Goal: Information Seeking & Learning: Learn about a topic

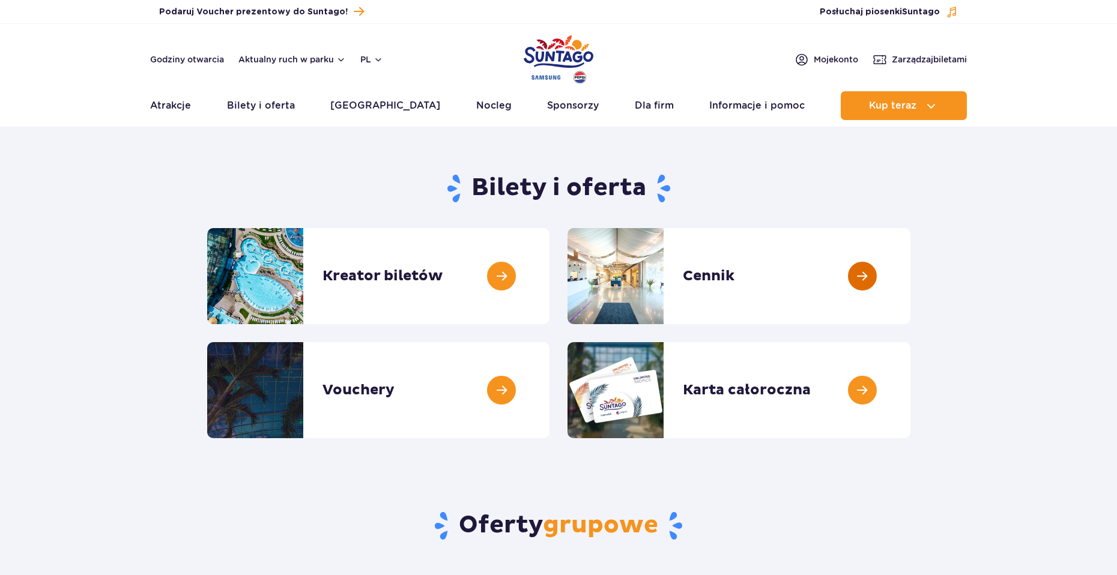
click at [911, 298] on link at bounding box center [911, 276] width 0 height 96
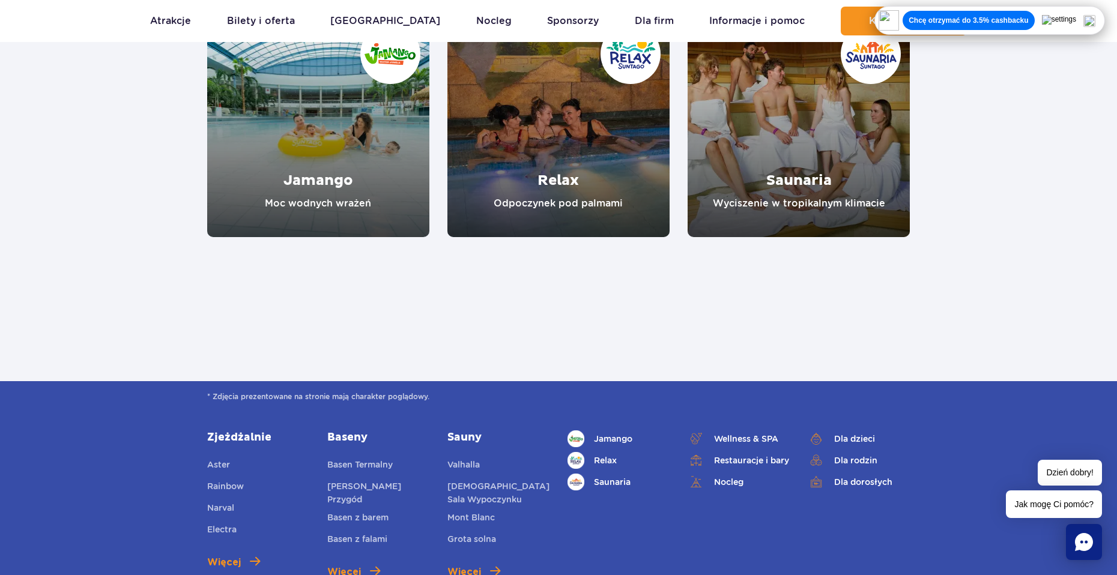
scroll to position [1001, 0]
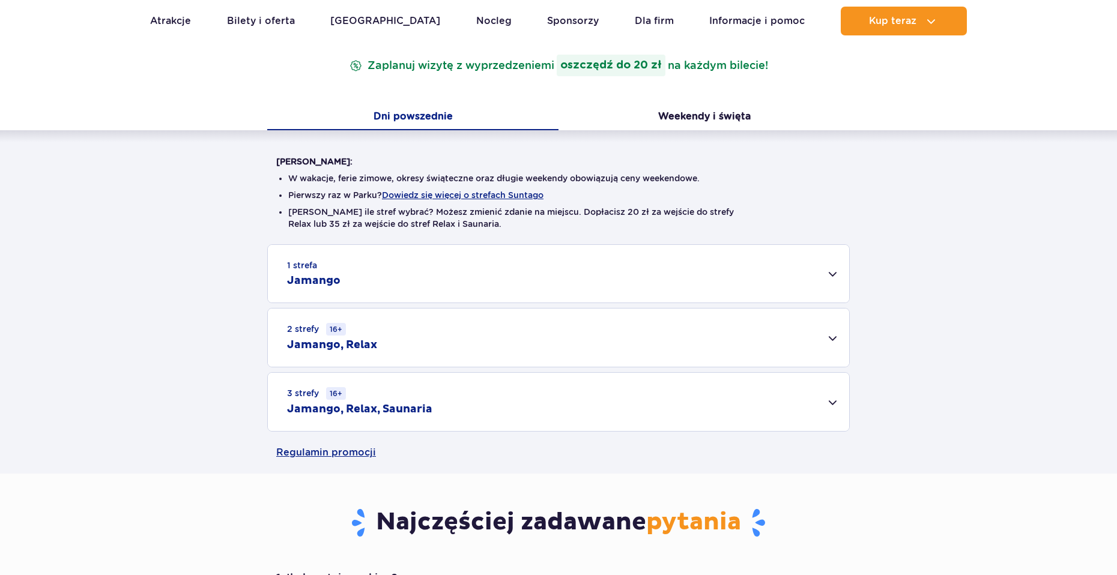
scroll to position [401, 0]
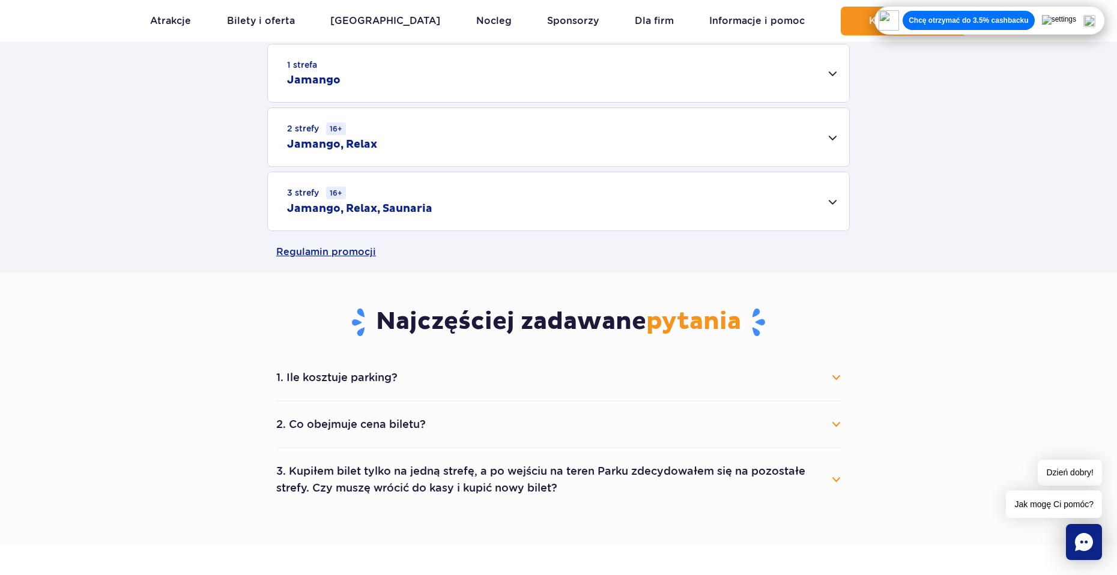
click at [352, 83] on div "1 strefa Jamango" at bounding box center [558, 73] width 581 height 58
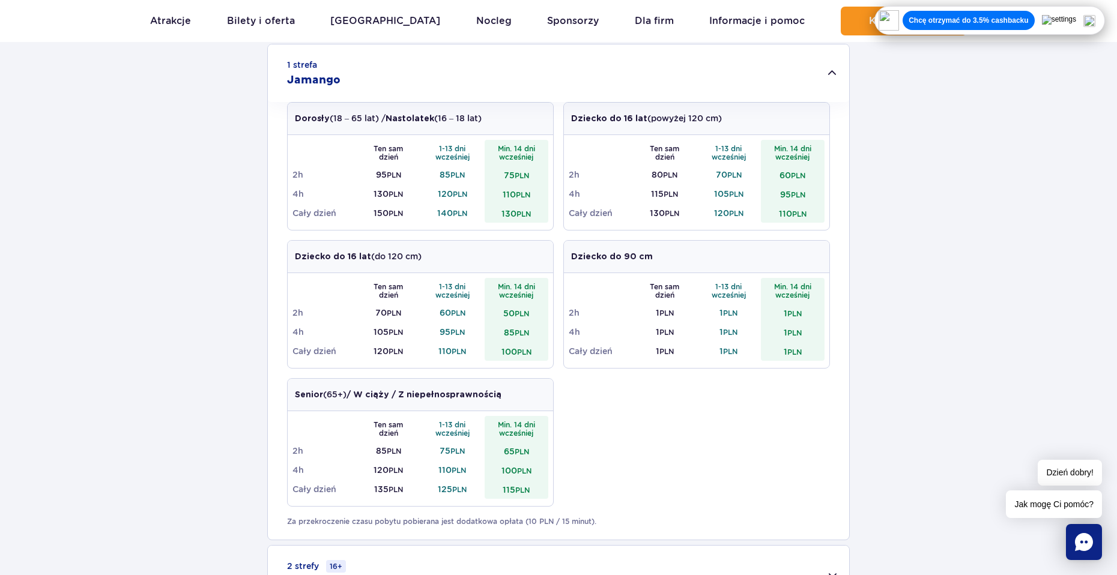
click at [1096, 17] on img at bounding box center [1090, 21] width 12 height 12
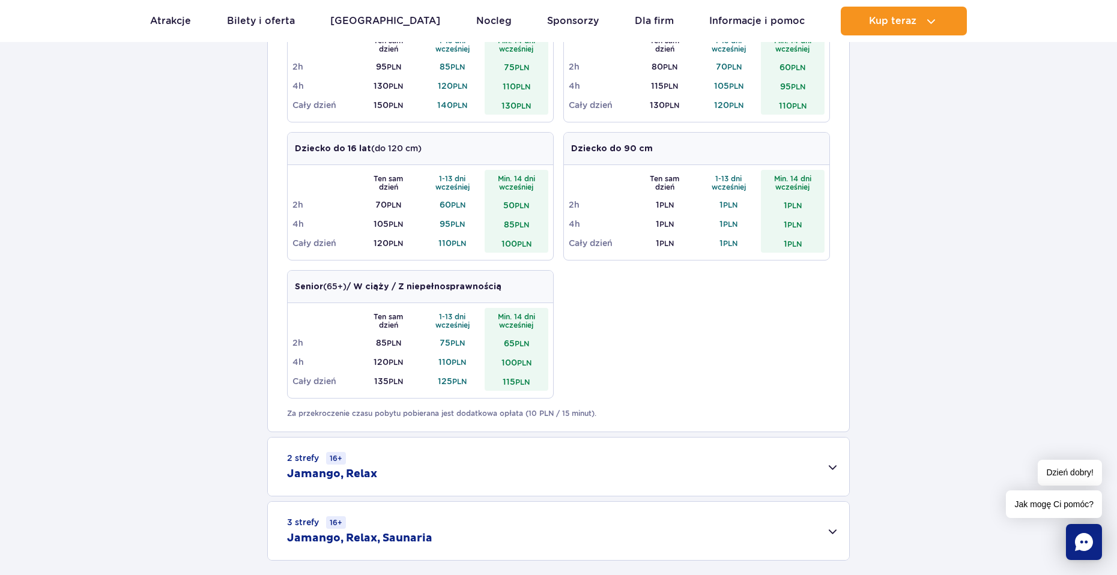
scroll to position [601, 0]
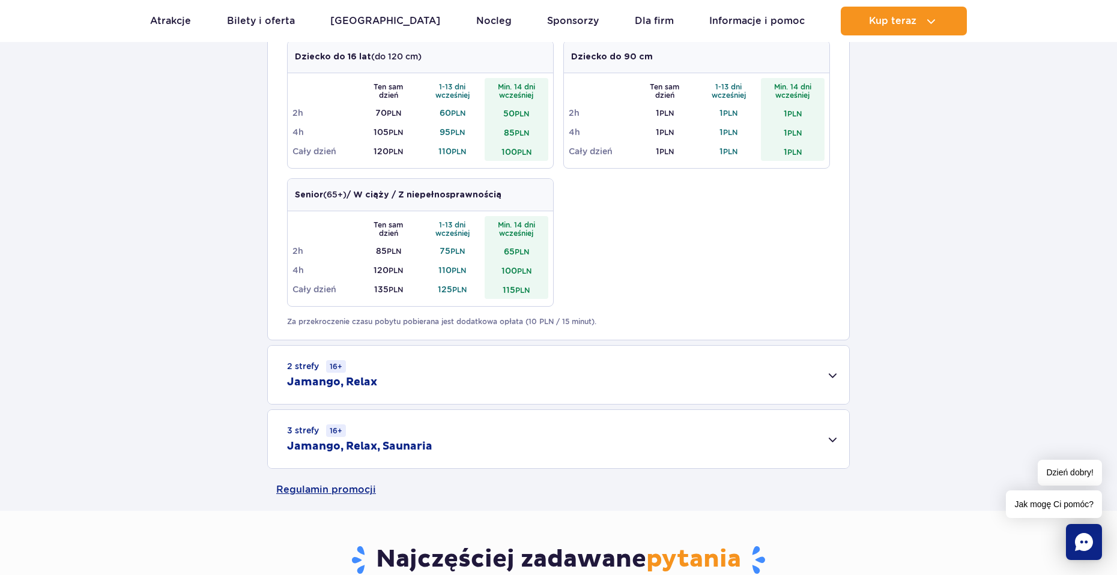
click at [354, 435] on div "3 strefy 16+ Jamango, Relax, Saunaria" at bounding box center [558, 439] width 581 height 58
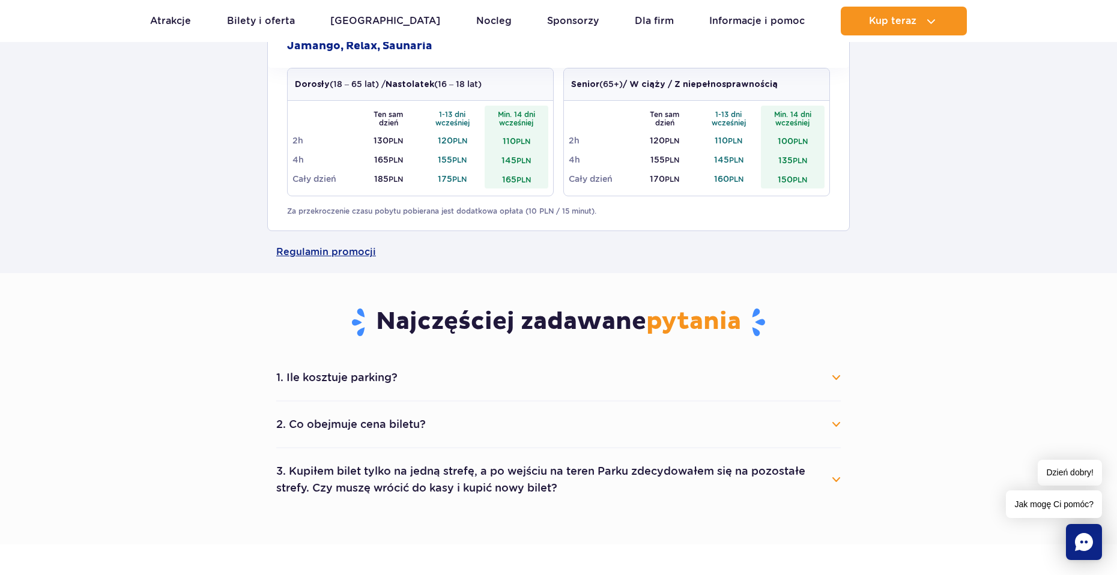
scroll to position [801, 0]
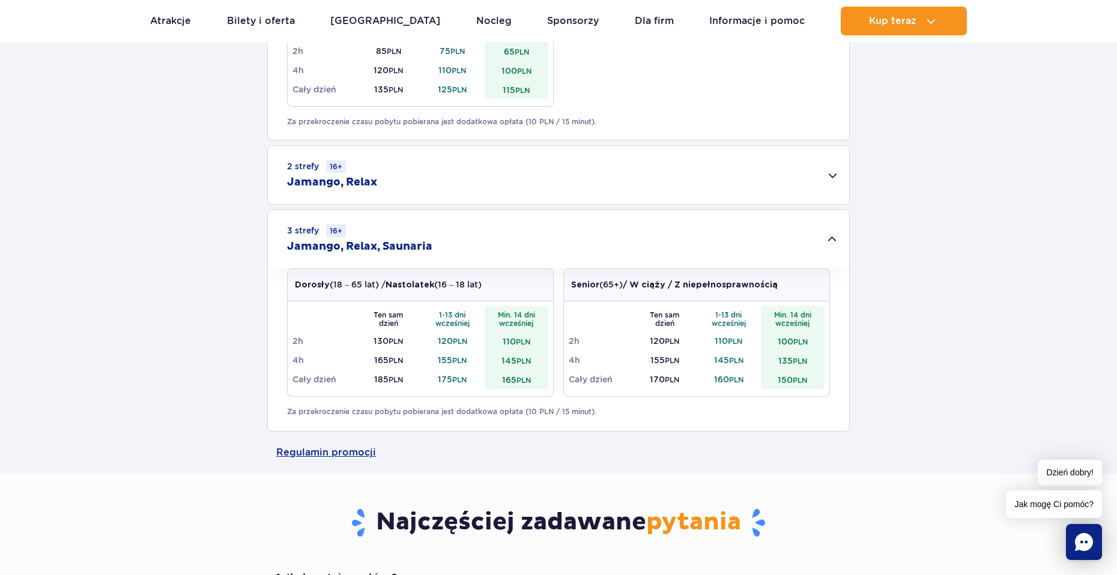
drag, startPoint x: 320, startPoint y: 410, endPoint x: 324, endPoint y: 400, distance: 10.7
